Goal: Transaction & Acquisition: Download file/media

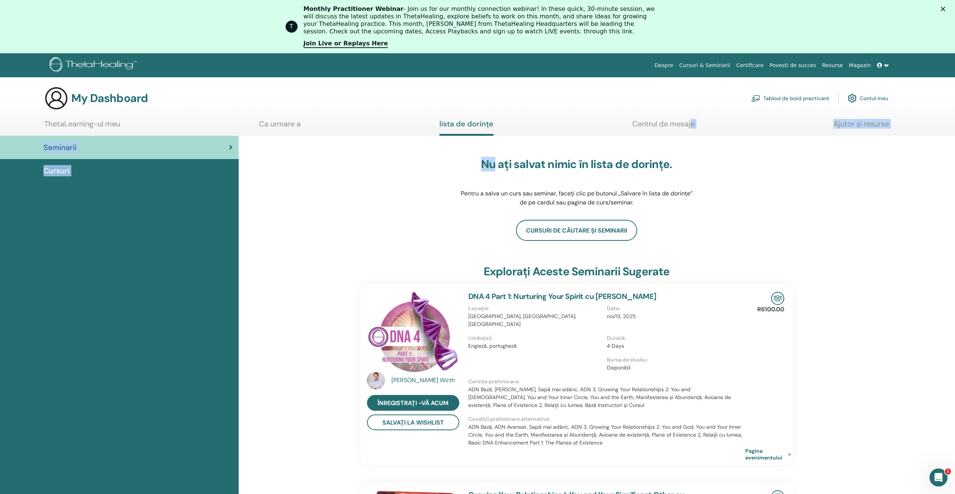
drag, startPoint x: 521, startPoint y: 110, endPoint x: 695, endPoint y: 117, distance: 174.7
click at [695, 117] on div "My Dashboard Tabloul de bord practicant Contul meu ThetaLearning-ul meu Ca urma…" at bounding box center [477, 470] width 955 height 768
click at [632, 155] on div "Nu ați salvat nimic în lista de dorințe. Pentru a salva un curs sau seminar, fa…" at bounding box center [577, 182] width 236 height 75
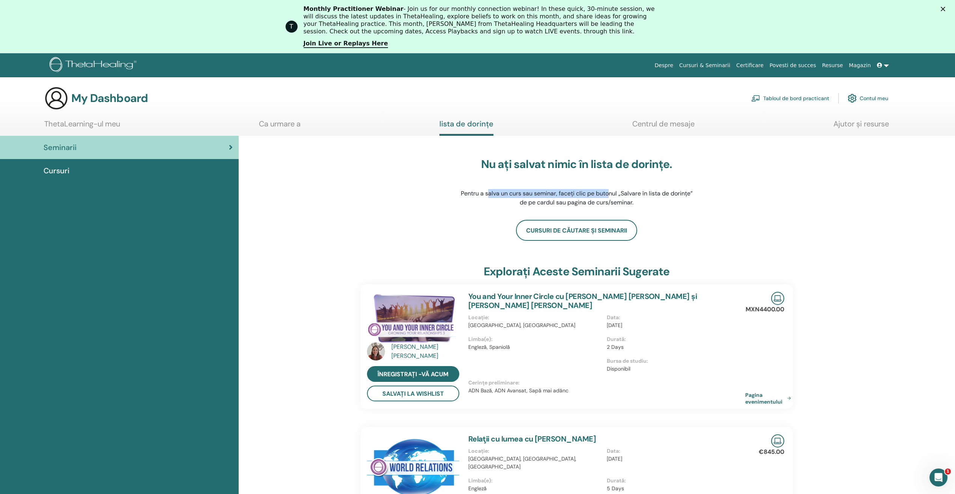
drag, startPoint x: 524, startPoint y: 190, endPoint x: 608, endPoint y: 193, distance: 84.5
click at [608, 193] on p "Pentru a salva un curs sau seminar, faceți clic pe butonul „Salvare în lista de…" at bounding box center [577, 198] width 236 height 18
click at [886, 69] on link at bounding box center [883, 66] width 18 height 14
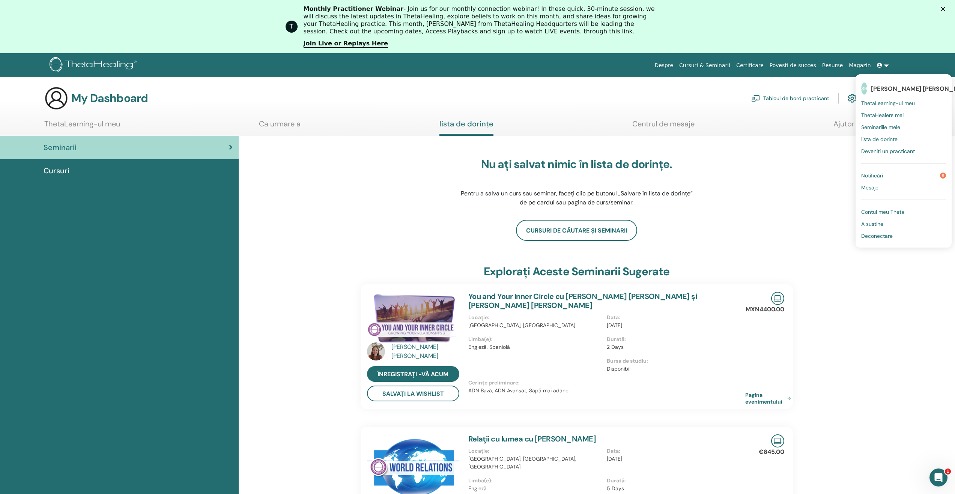
click at [875, 173] on span "Notificări" at bounding box center [872, 175] width 22 height 7
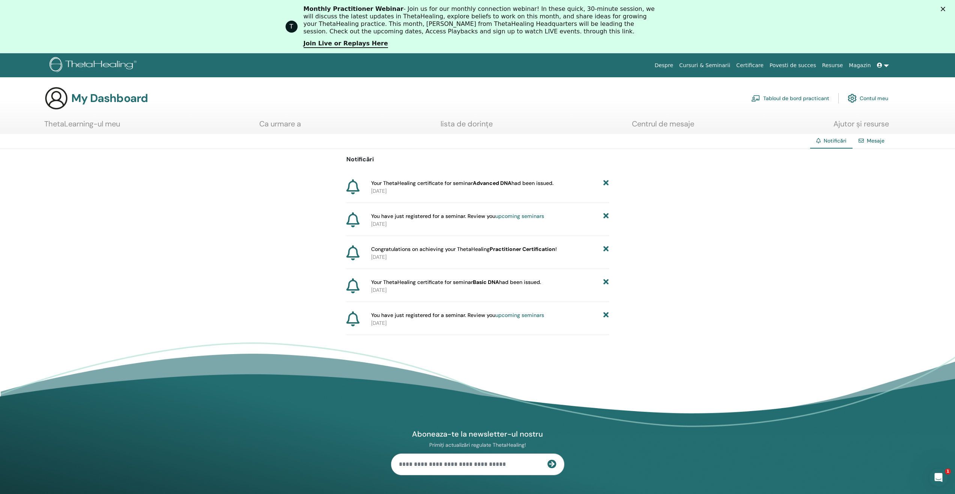
drag, startPoint x: 430, startPoint y: 183, endPoint x: 562, endPoint y: 188, distance: 131.8
click at [562, 188] on div "Your ThetaHealing certificate for seminar Advanced DNA had been issued. 2025-09…" at bounding box center [488, 187] width 241 height 16
click at [557, 188] on p "2025-09-28" at bounding box center [490, 191] width 238 height 8
drag, startPoint x: 450, startPoint y: 185, endPoint x: 522, endPoint y: 185, distance: 72.8
click at [522, 185] on span "Your ThetaHealing certificate for seminar Advanced DNA had been issued." at bounding box center [462, 183] width 182 height 8
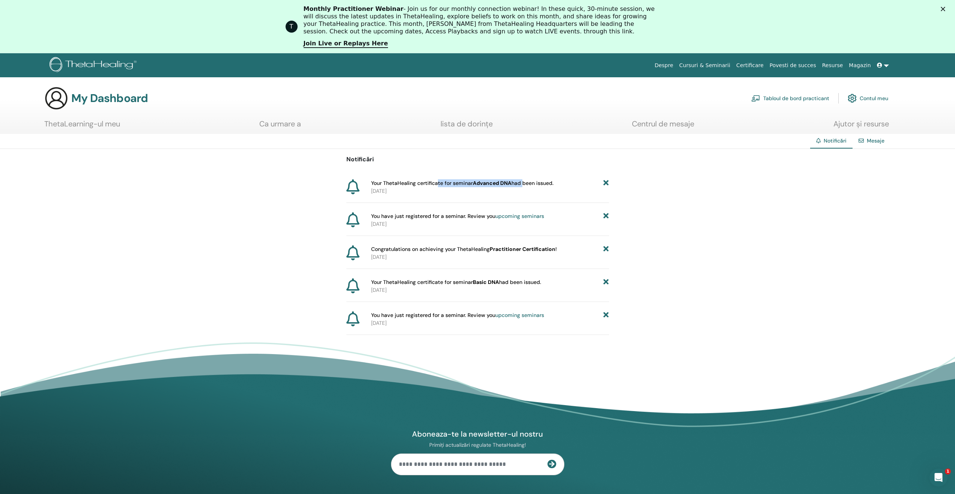
click at [522, 185] on span "Your ThetaHealing certificate for seminar Advanced DNA had been issued." at bounding box center [462, 183] width 182 height 8
click at [486, 184] on b "Advanced DNA" at bounding box center [492, 183] width 39 height 7
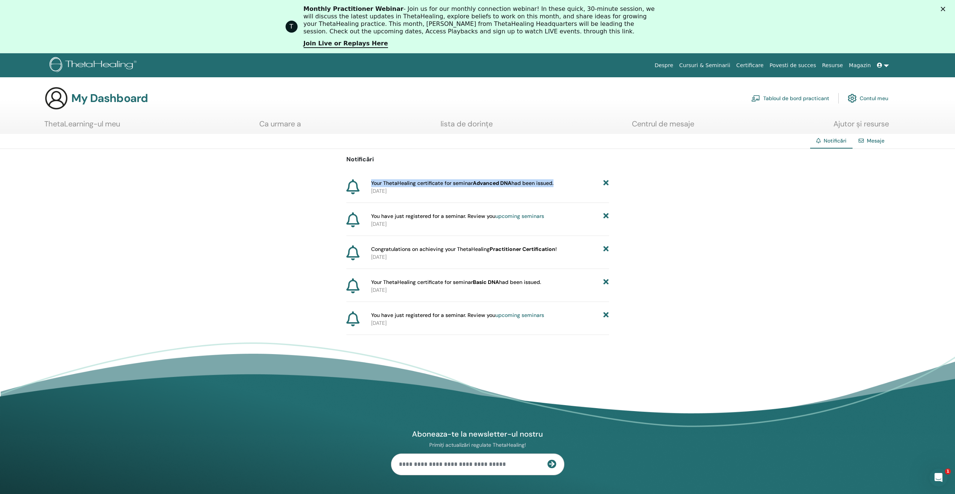
click at [486, 184] on b "Advanced DNA" at bounding box center [492, 183] width 39 height 7
click at [495, 187] on p "2025-09-28" at bounding box center [490, 191] width 238 height 8
click at [886, 68] on link at bounding box center [883, 66] width 18 height 14
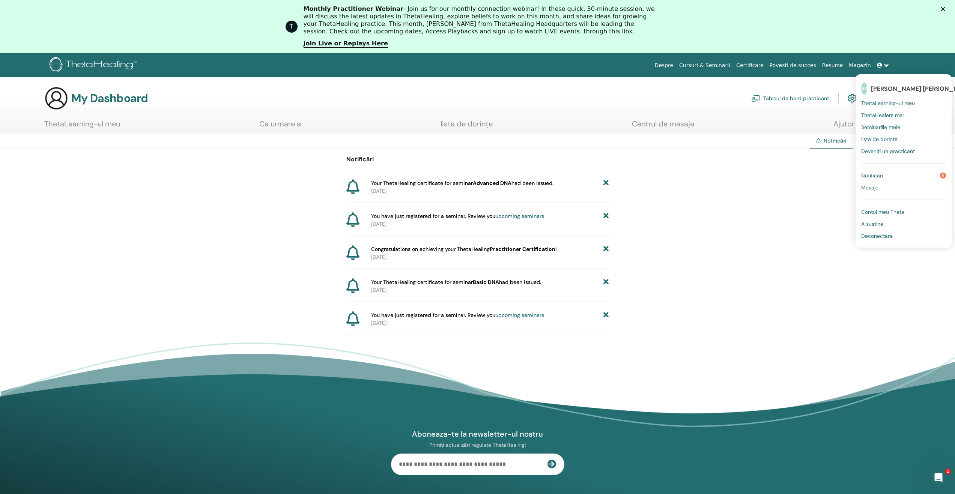
click at [882, 211] on span "Contul meu Theta" at bounding box center [882, 212] width 43 height 7
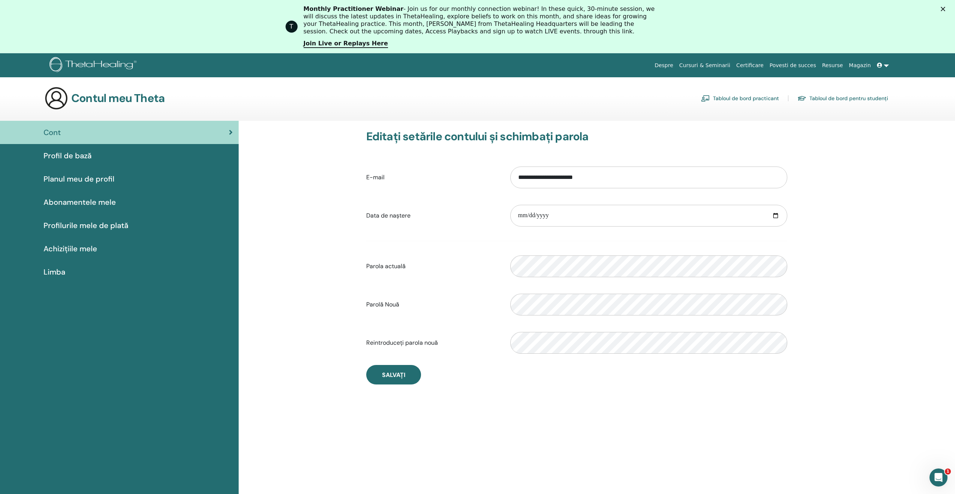
click at [142, 160] on div "Profil de bază" at bounding box center [119, 155] width 227 height 11
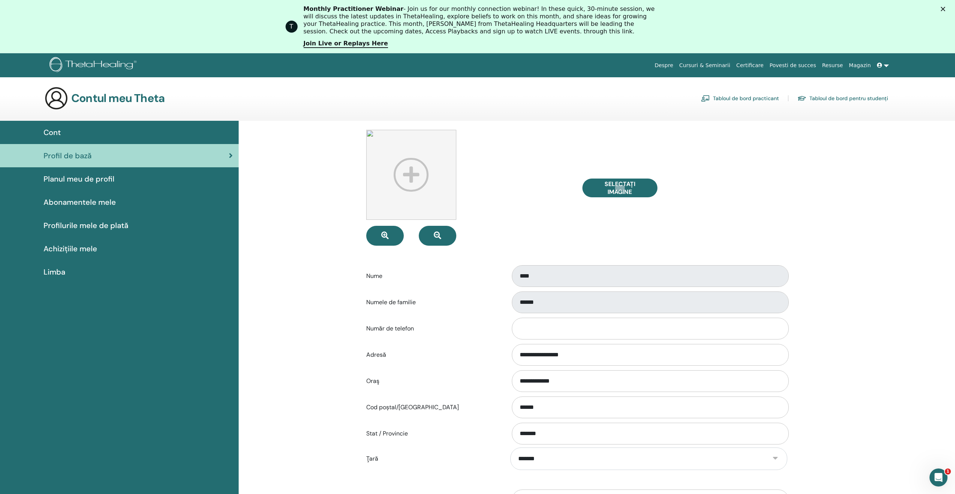
click at [862, 100] on link "Tabloul de bord pentru studenți" at bounding box center [843, 98] width 91 height 12
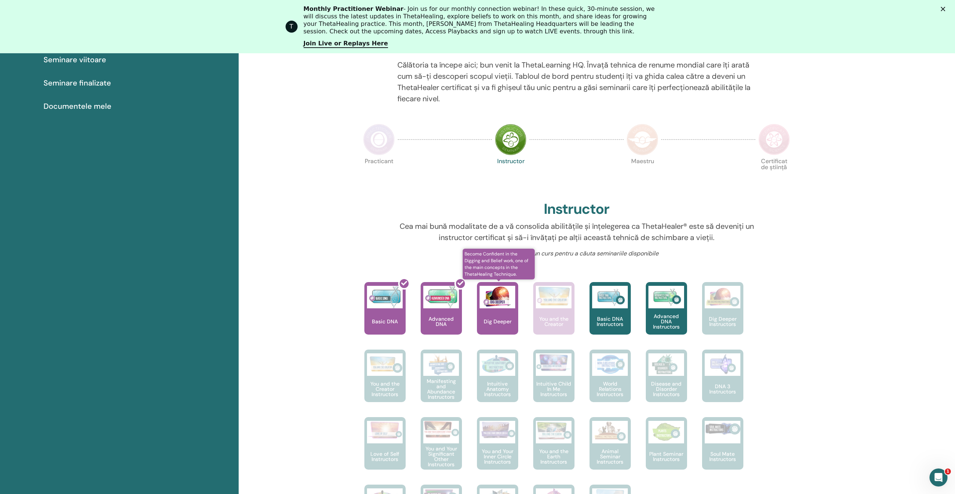
scroll to position [132, 0]
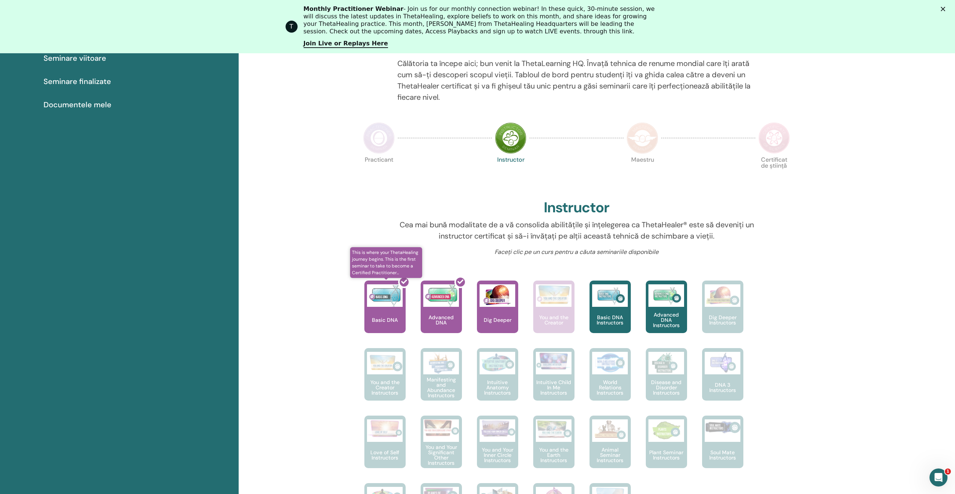
click at [396, 304] on div at bounding box center [389, 310] width 41 height 68
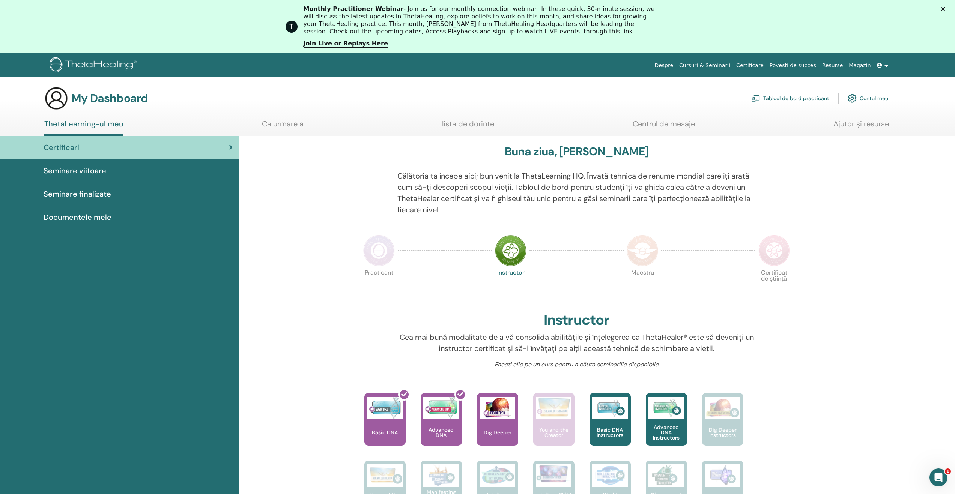
click at [884, 67] on link at bounding box center [883, 66] width 18 height 14
click at [882, 128] on span "Seminariile mele" at bounding box center [880, 127] width 39 height 7
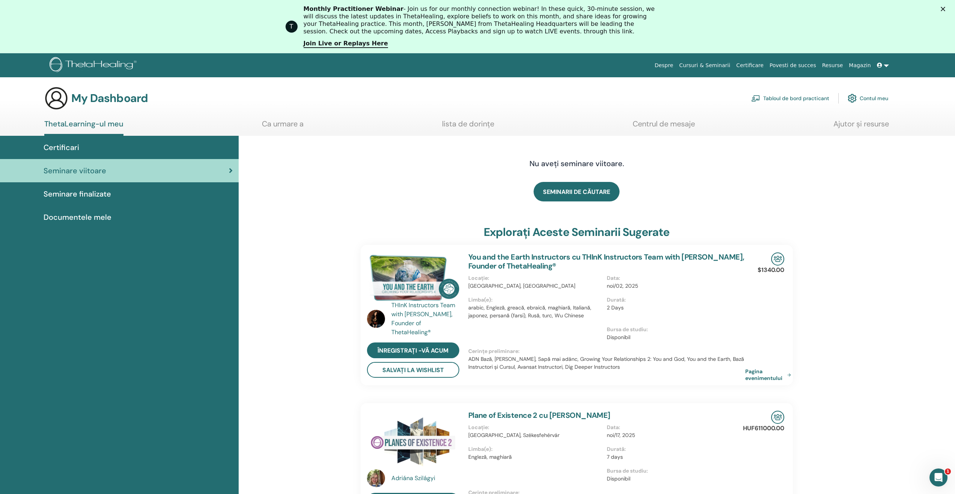
click at [71, 188] on span "Seminare finalizate" at bounding box center [78, 193] width 68 height 11
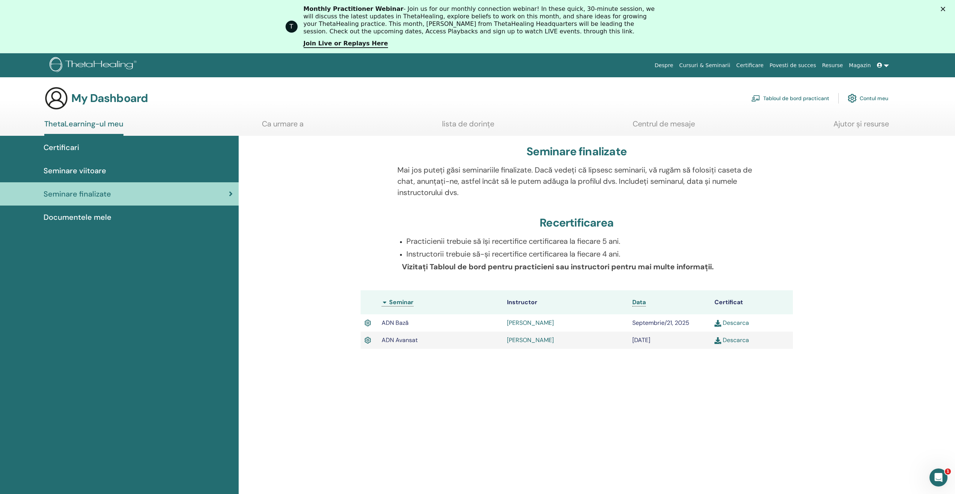
click at [729, 340] on link "Descarca" at bounding box center [732, 340] width 35 height 8
click at [799, 453] on div "Seminare finalizate Mai jos puteți găsi seminariile finalizate. Dacă vedeți că …" at bounding box center [597, 374] width 716 height 476
